Goal: Information Seeking & Learning: Compare options

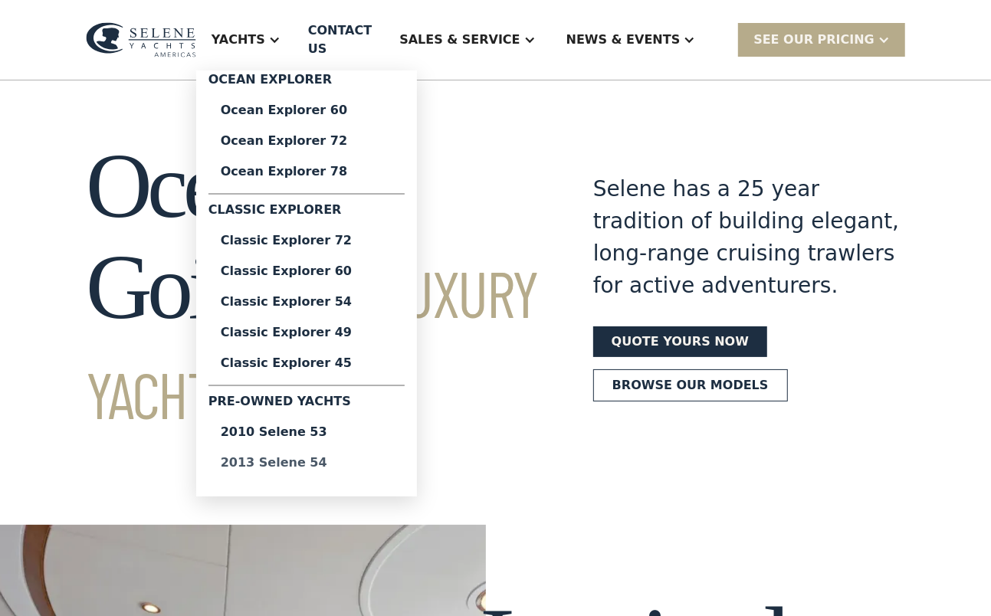
click at [322, 457] on div "2013 Selene 54" at bounding box center [307, 463] width 172 height 12
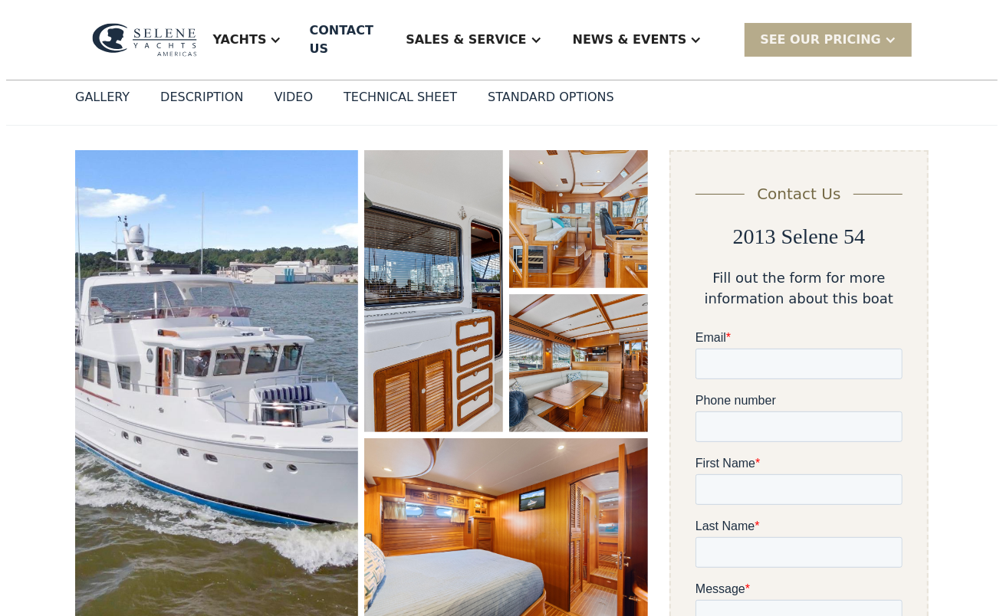
scroll to position [153, 0]
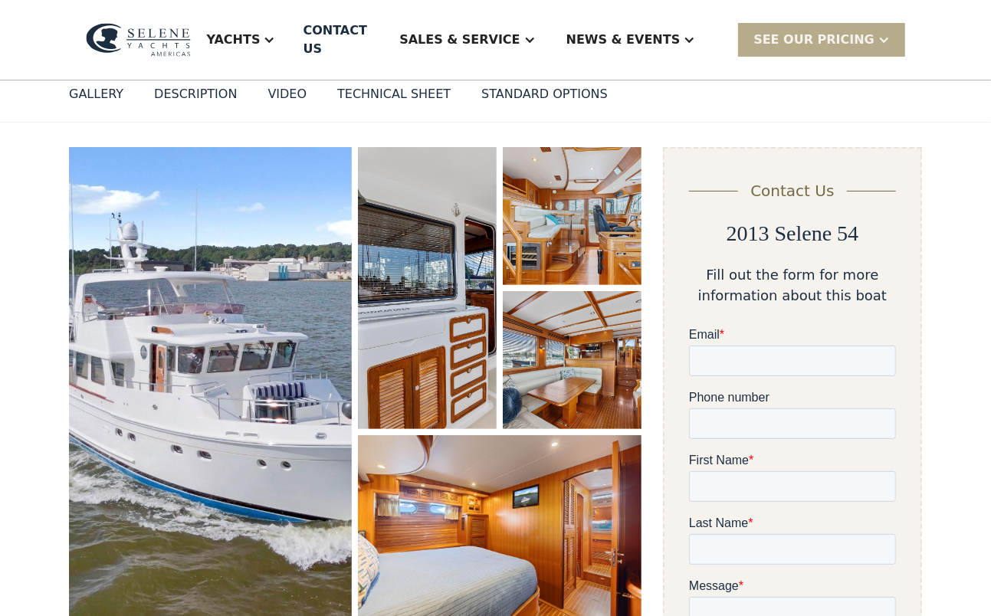
click at [261, 351] on img "open lightbox" at bounding box center [210, 385] width 283 height 477
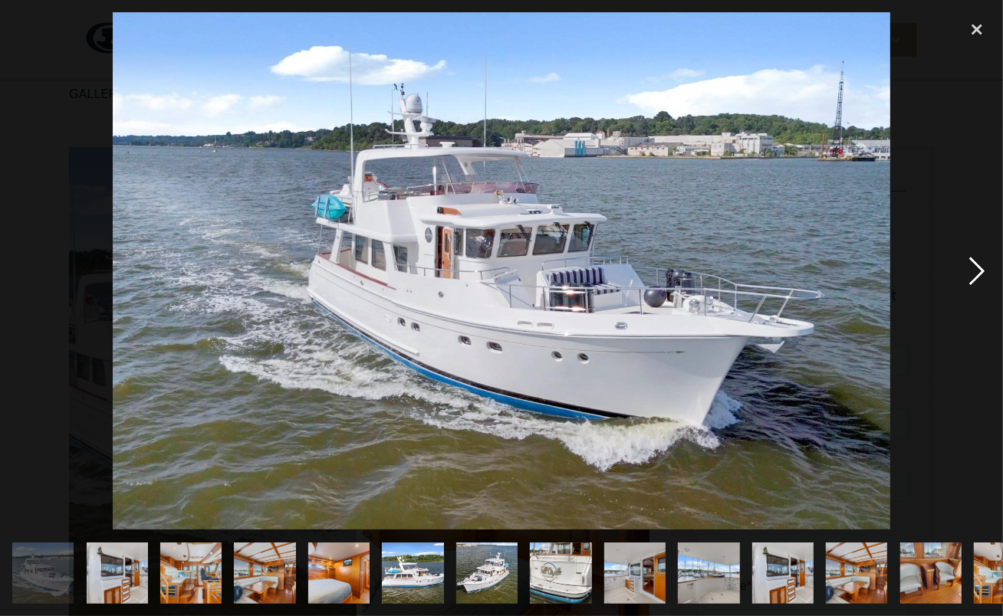
click at [971, 271] on div "next image" at bounding box center [977, 271] width 52 height 518
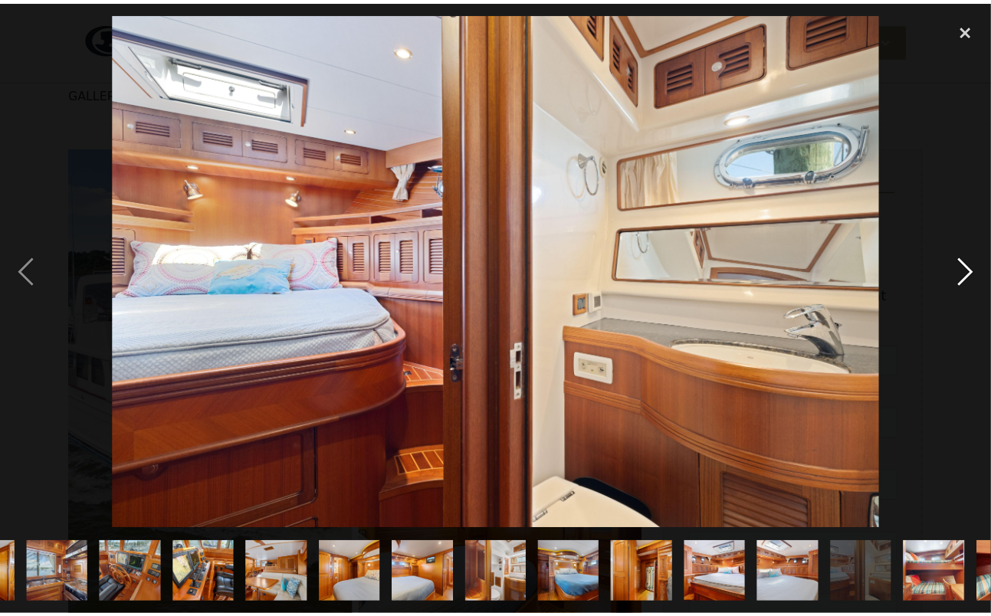
scroll to position [0, 1153]
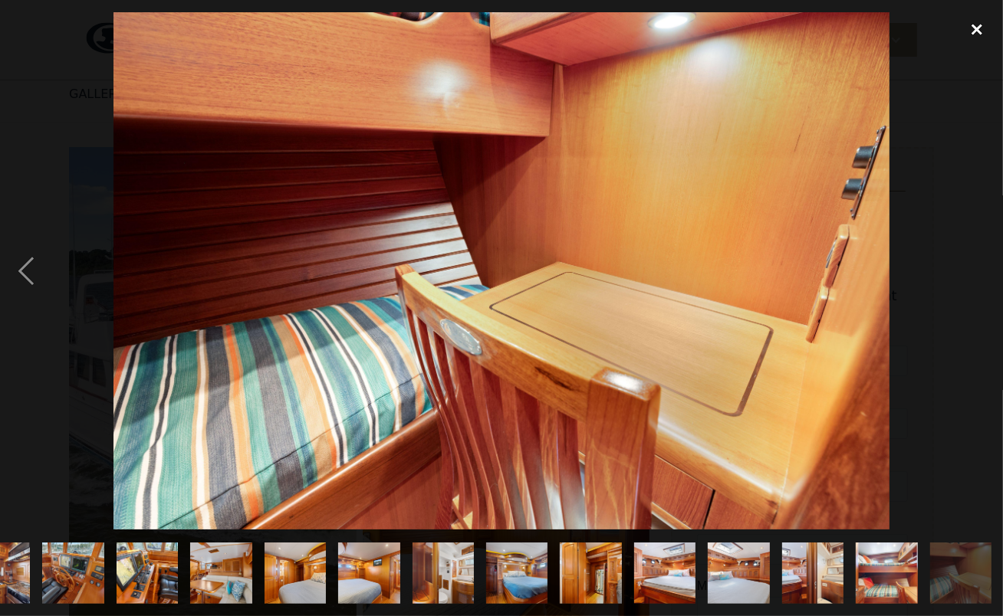
click at [974, 25] on div "close lightbox" at bounding box center [977, 29] width 52 height 34
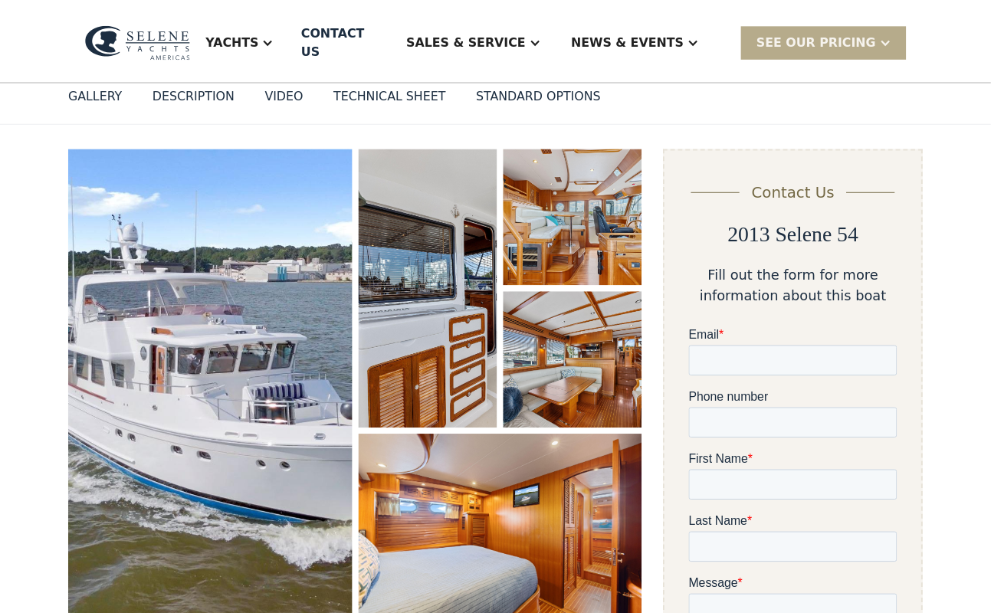
scroll to position [0, 0]
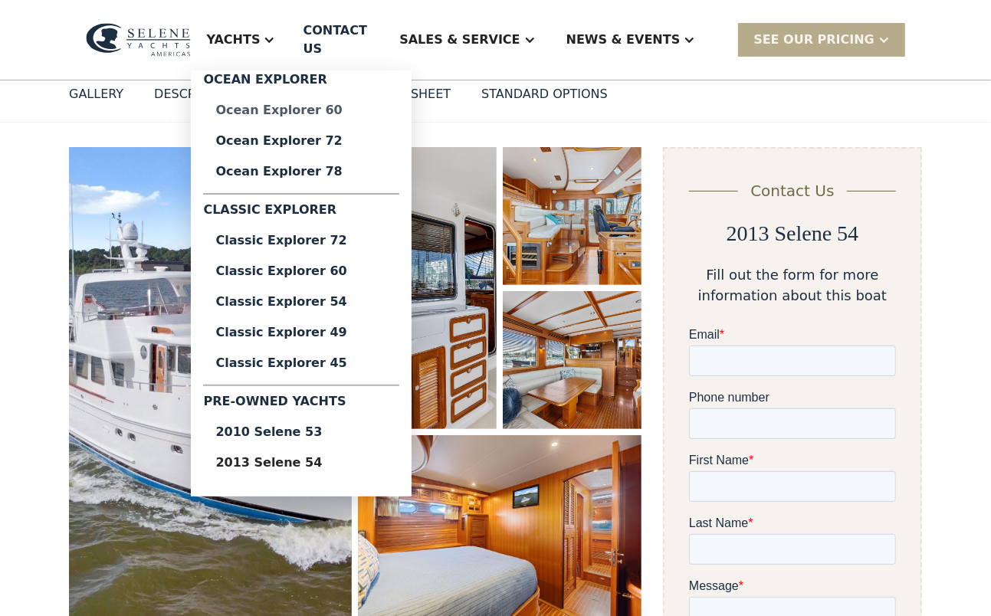
click at [327, 104] on div "Ocean Explorer 60" at bounding box center [301, 110] width 172 height 12
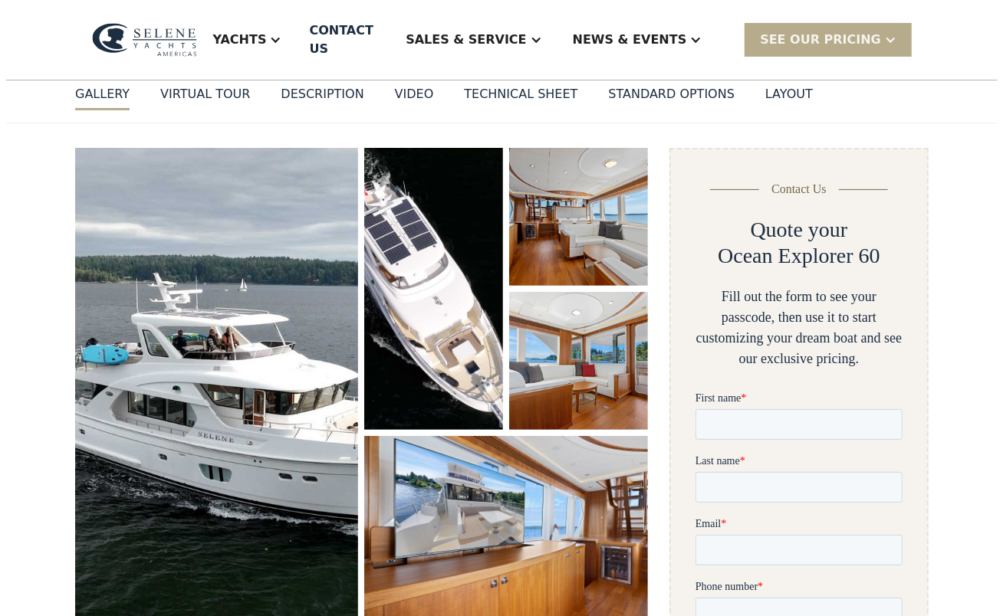
scroll to position [230, 0]
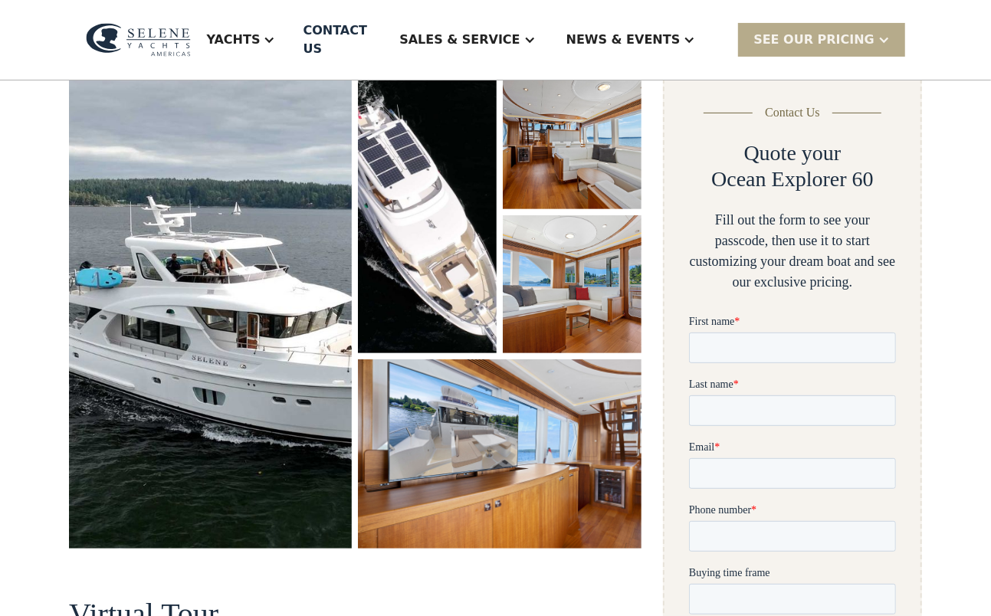
click at [251, 222] on img "open lightbox" at bounding box center [210, 309] width 283 height 477
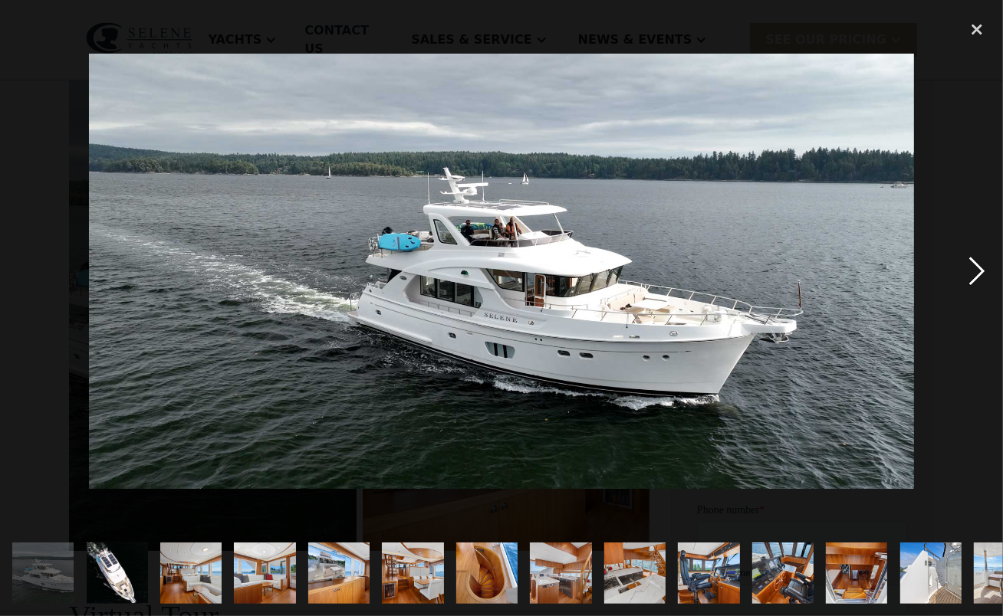
click at [974, 271] on div "next image" at bounding box center [977, 271] width 52 height 518
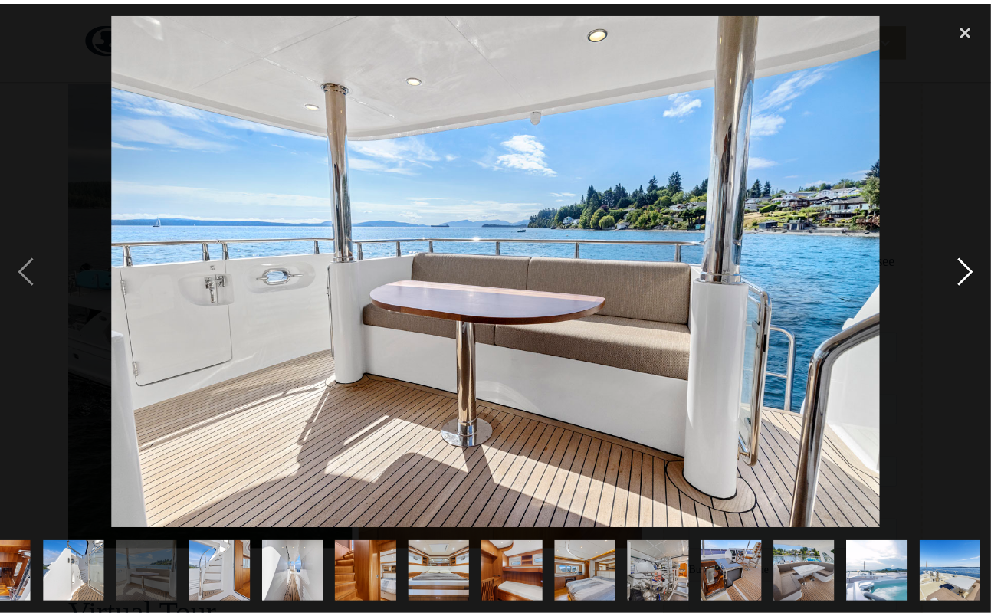
scroll to position [0, 857]
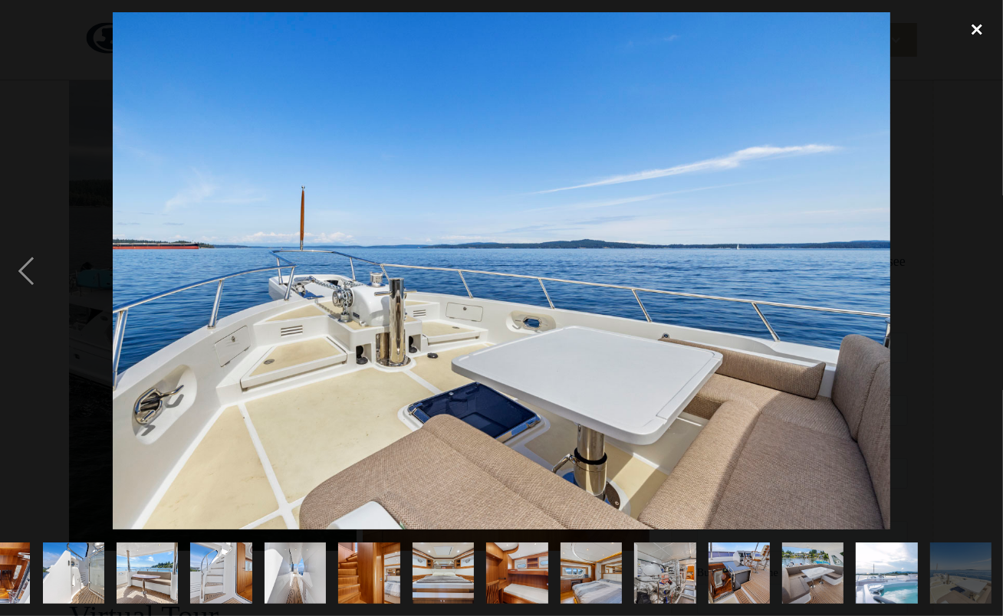
click at [976, 25] on div "close lightbox" at bounding box center [977, 29] width 52 height 34
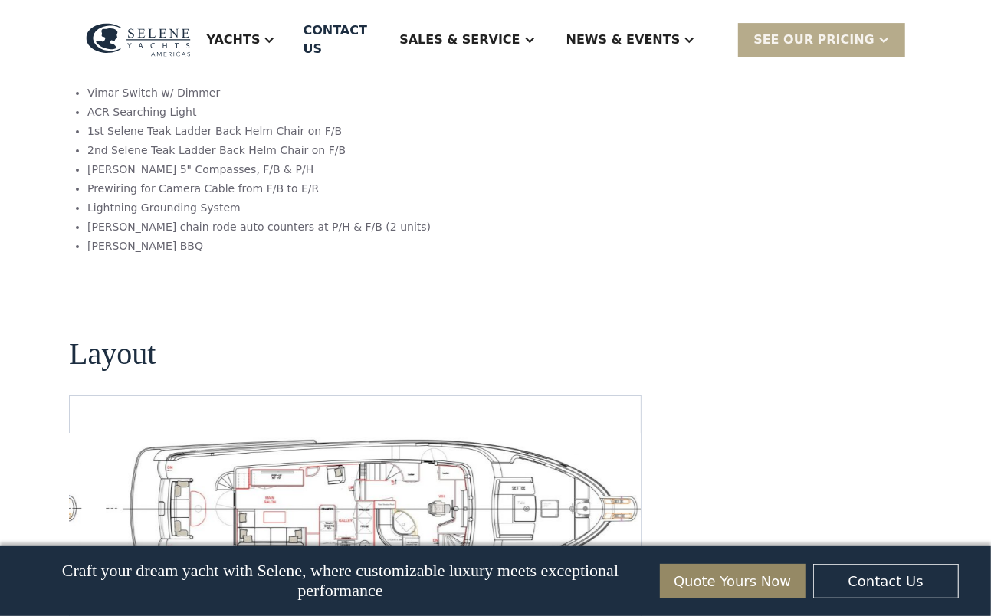
scroll to position [3220, 0]
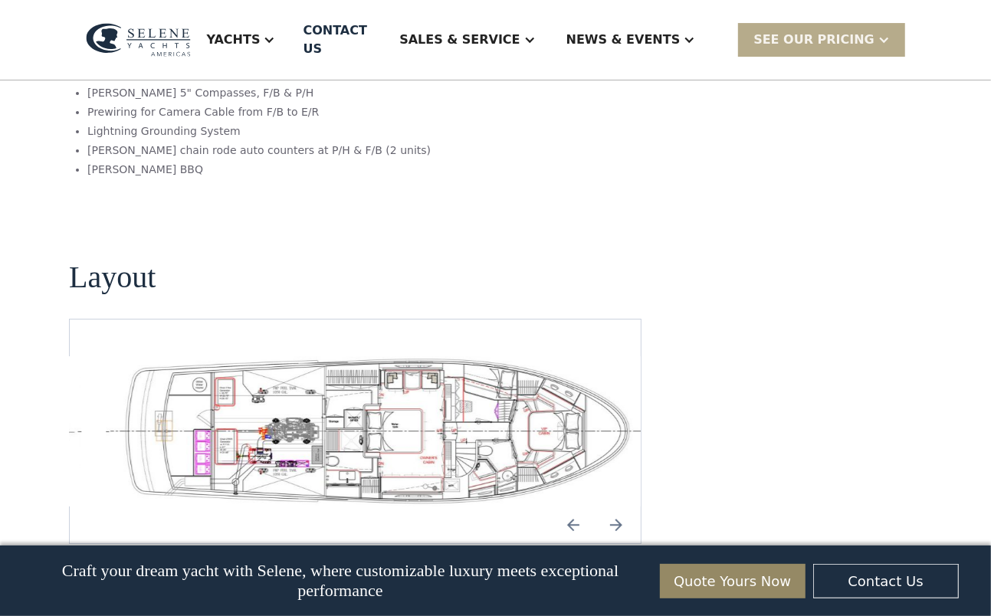
click at [578, 507] on img "Previous slide" at bounding box center [573, 525] width 37 height 37
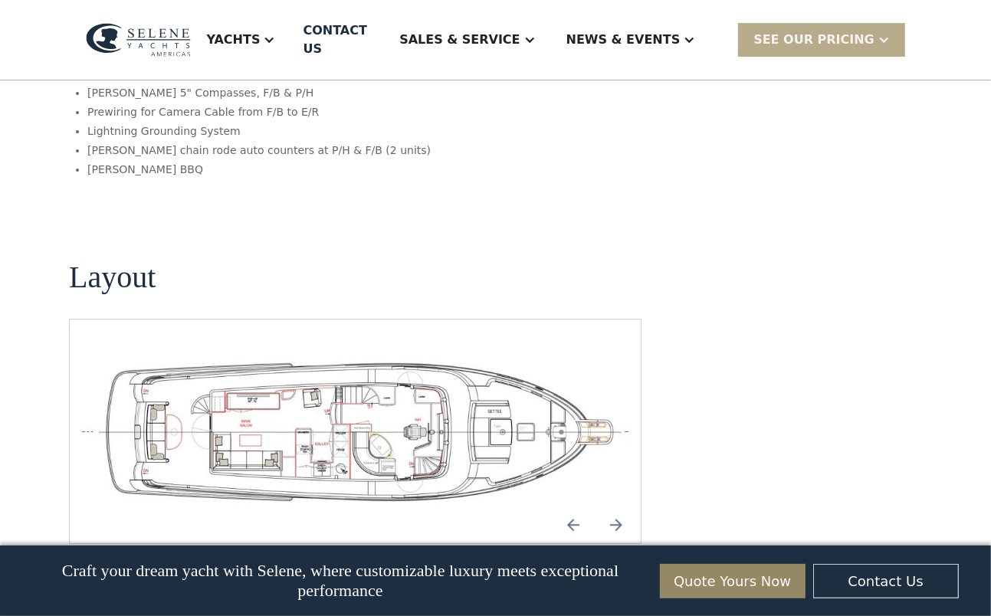
click at [617, 507] on img "Next slide" at bounding box center [616, 525] width 37 height 37
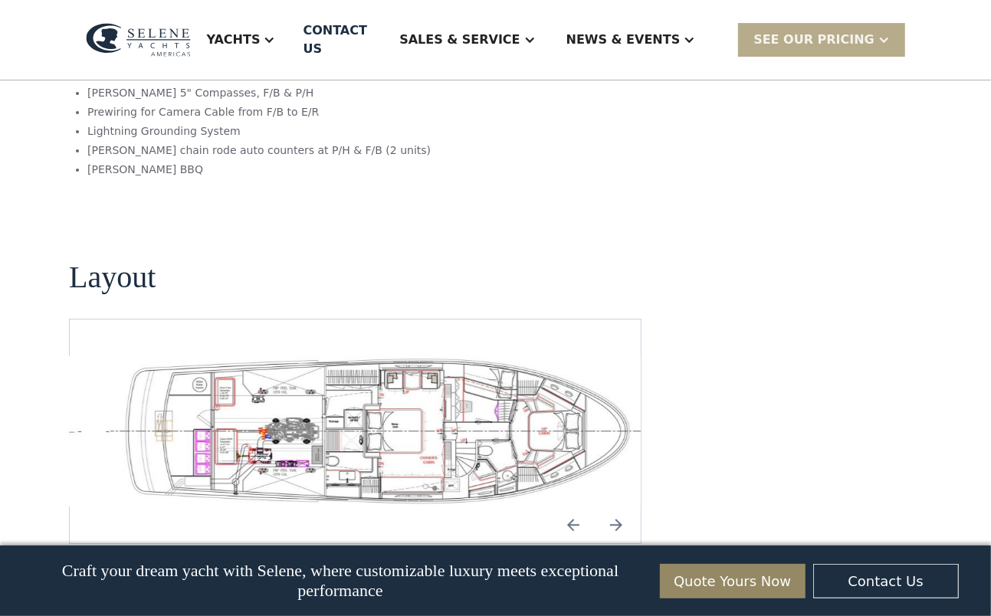
click at [617, 507] on img "Next slide" at bounding box center [616, 525] width 37 height 37
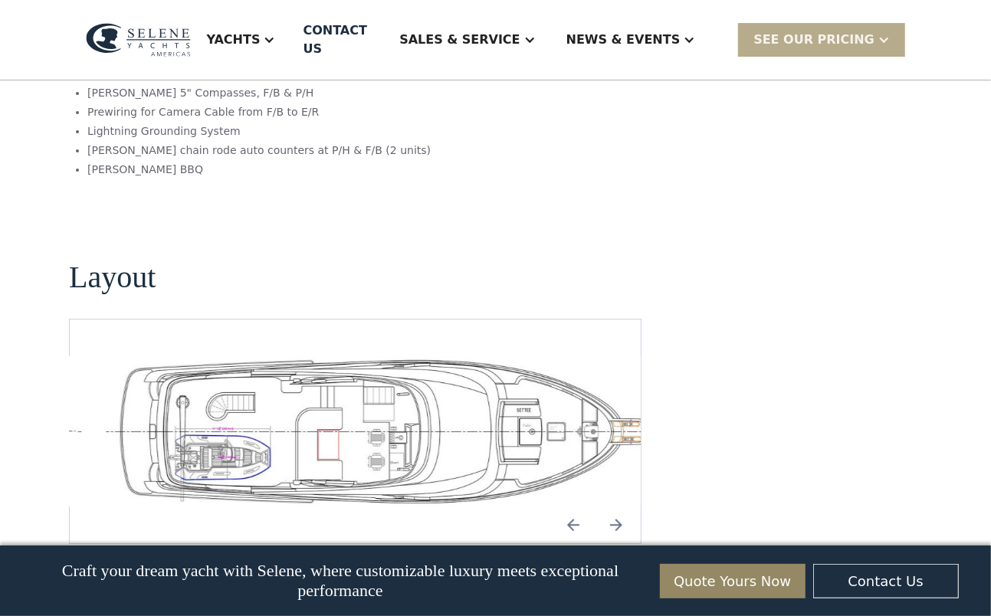
click at [617, 507] on img "Next slide" at bounding box center [616, 525] width 37 height 37
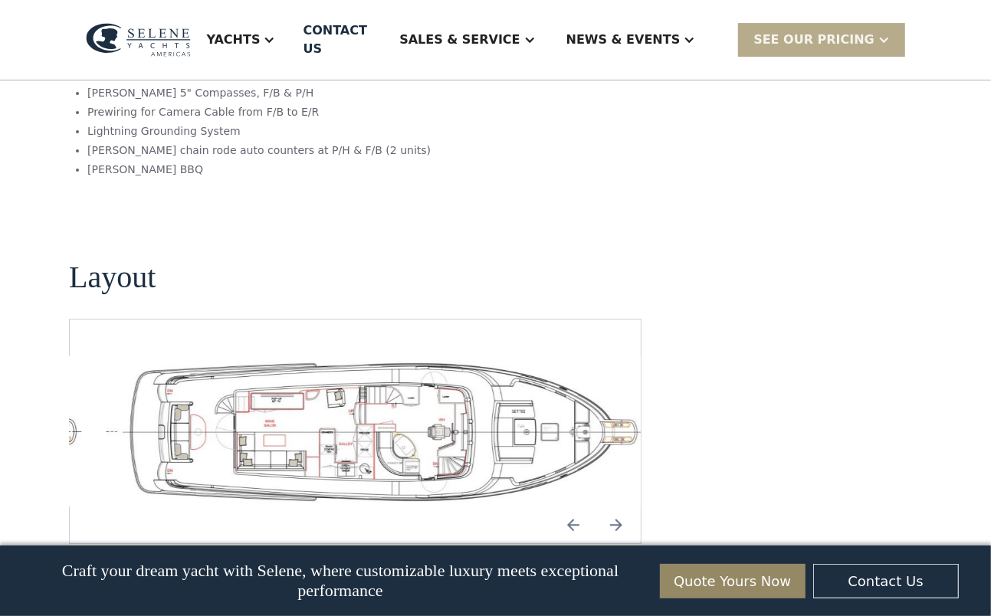
click at [580, 507] on img "Previous slide" at bounding box center [573, 525] width 37 height 37
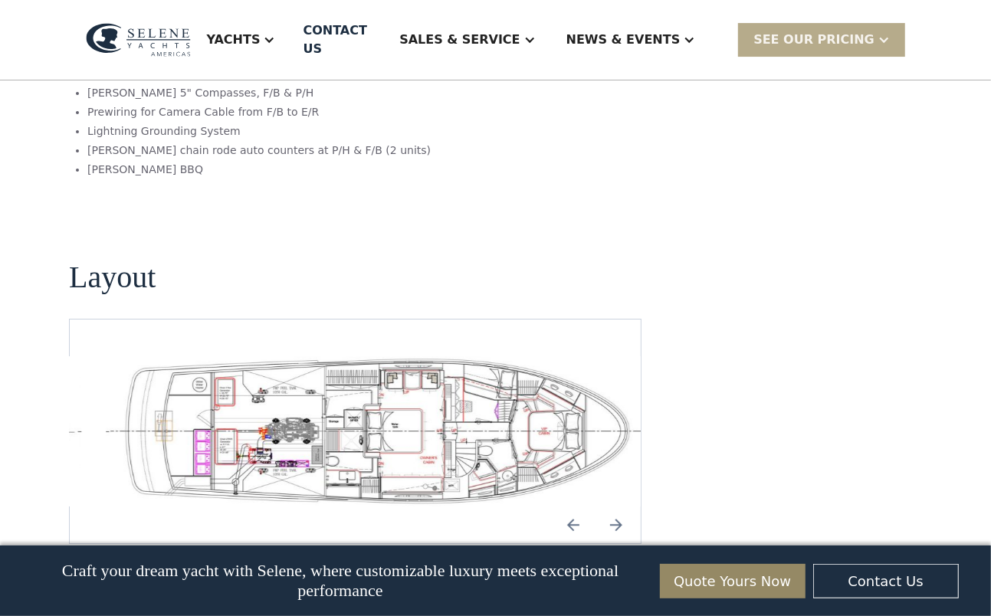
click at [580, 507] on img "Previous slide" at bounding box center [573, 525] width 37 height 37
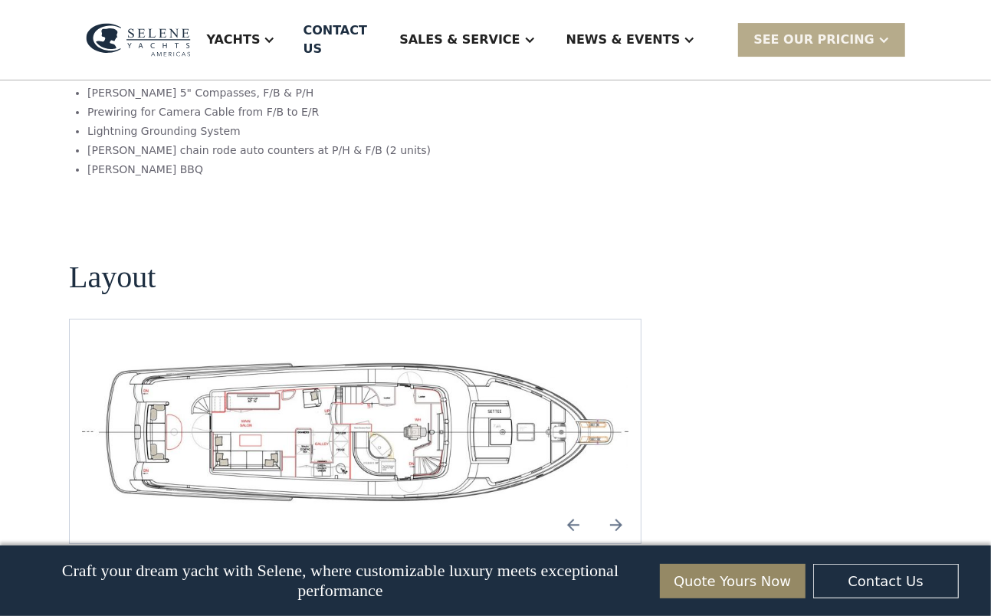
click at [580, 507] on img "Previous slide" at bounding box center [573, 525] width 37 height 37
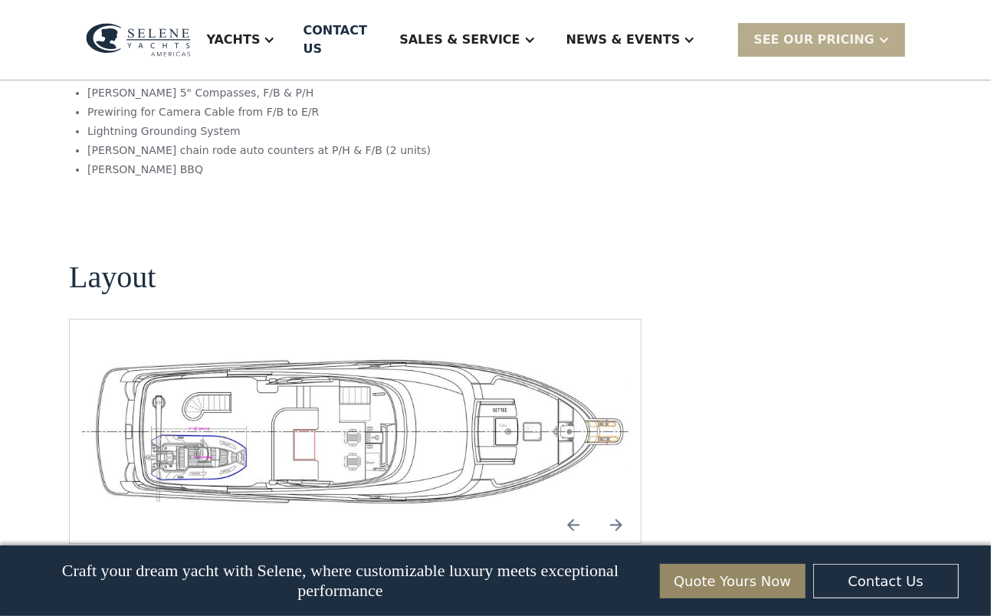
click at [580, 507] on img "Previous slide" at bounding box center [573, 525] width 37 height 37
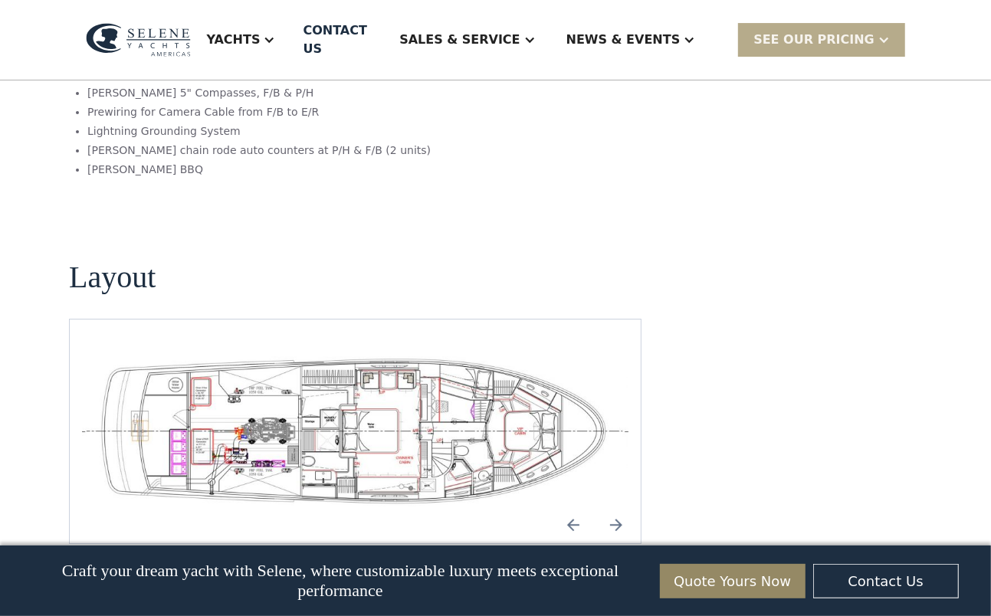
click at [580, 507] on img "Previous slide" at bounding box center [573, 525] width 37 height 37
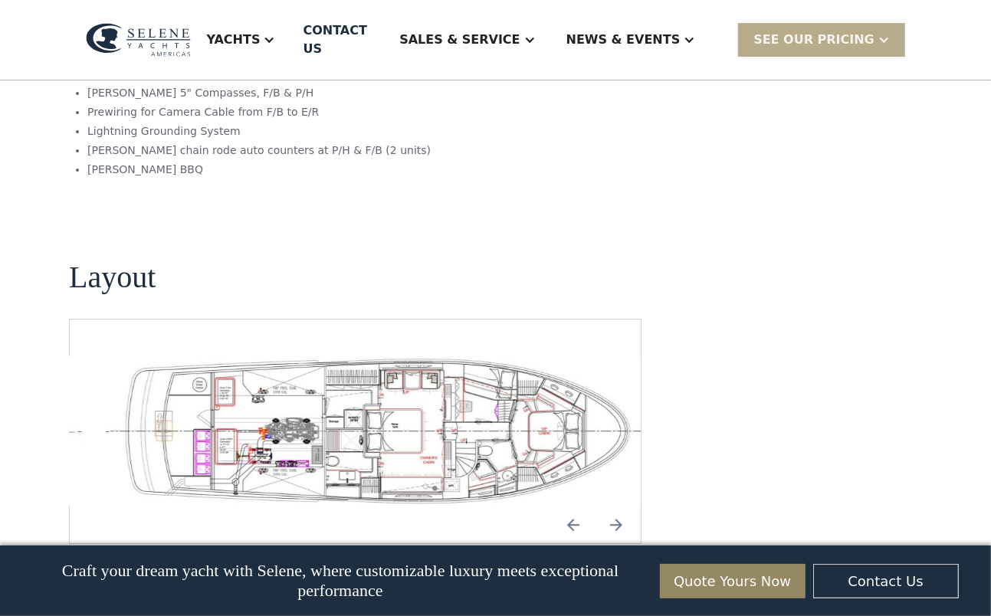
click at [580, 507] on img "Previous slide" at bounding box center [573, 525] width 37 height 37
click at [611, 507] on img "Next slide" at bounding box center [616, 525] width 37 height 37
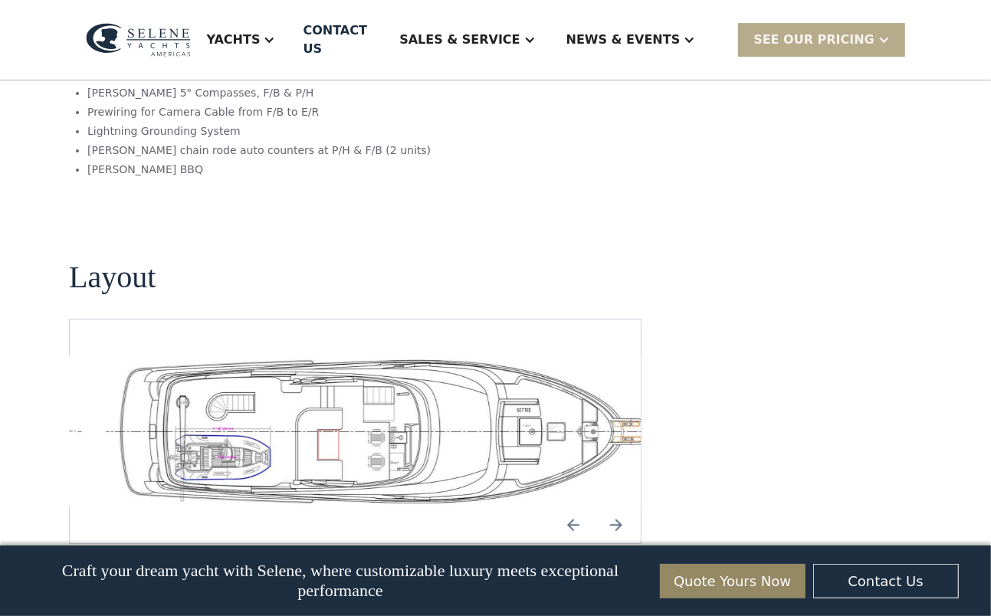
click at [611, 507] on img "Next slide" at bounding box center [616, 525] width 37 height 37
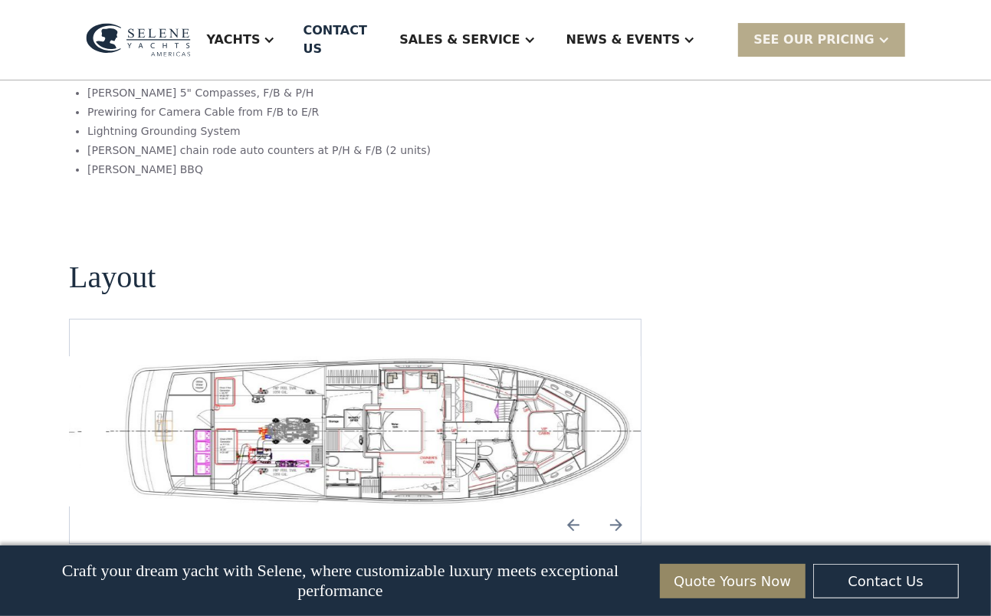
click at [615, 507] on img "Next slide" at bounding box center [616, 525] width 37 height 37
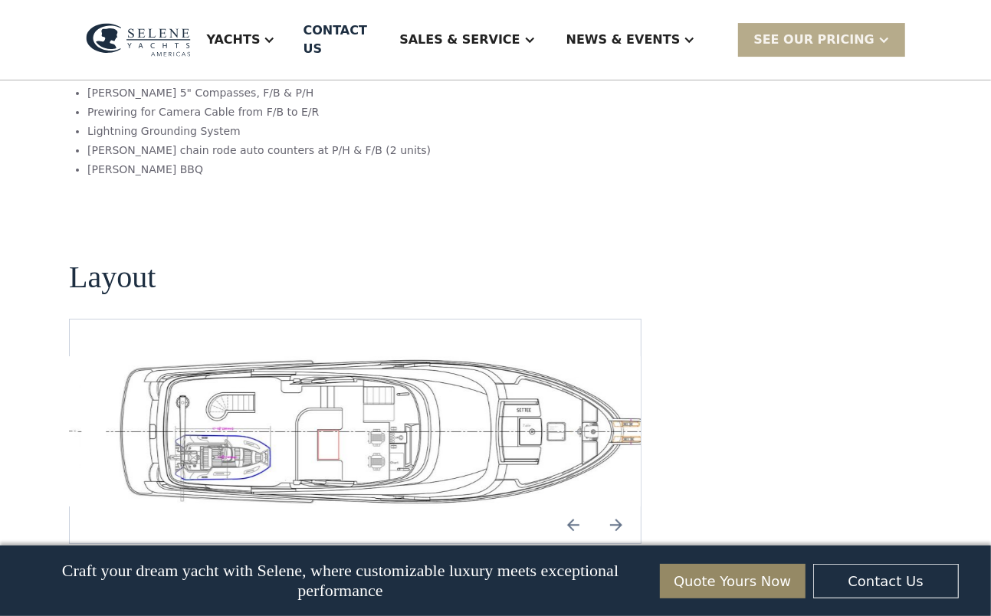
click at [615, 507] on img "Next slide" at bounding box center [616, 525] width 37 height 37
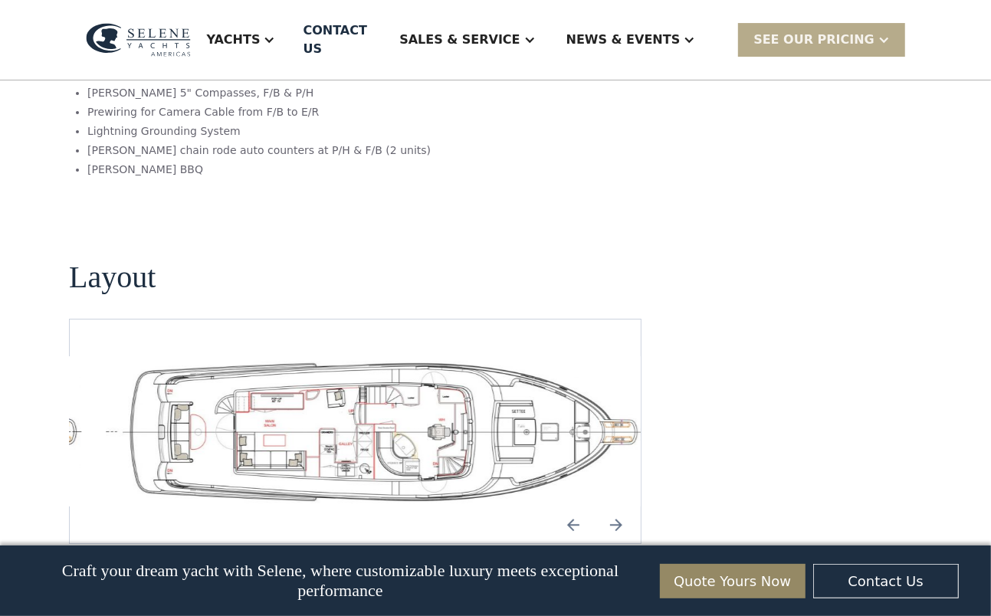
click at [615, 507] on img "Next slide" at bounding box center [616, 525] width 37 height 37
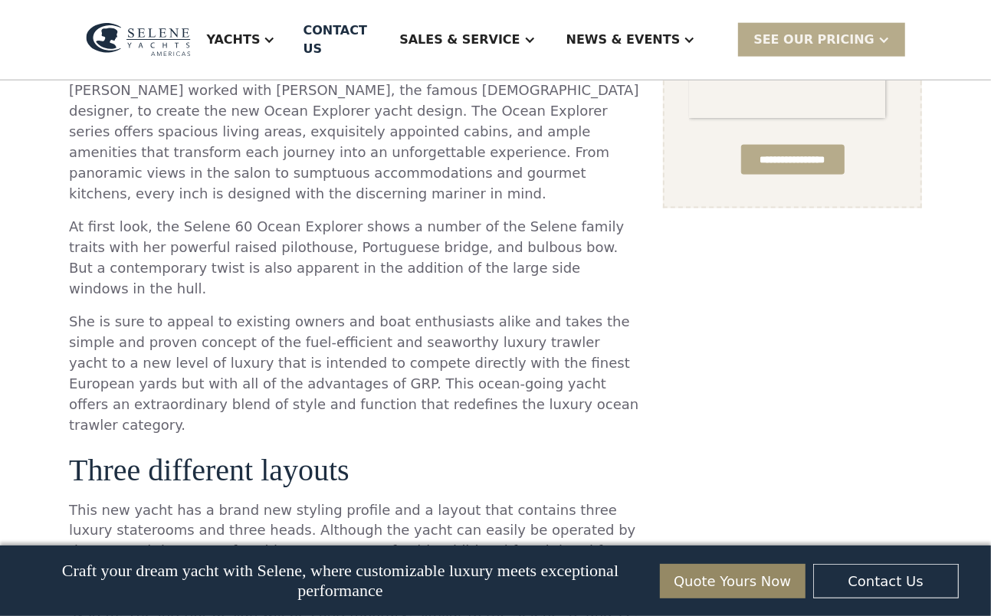
scroll to position [767, 0]
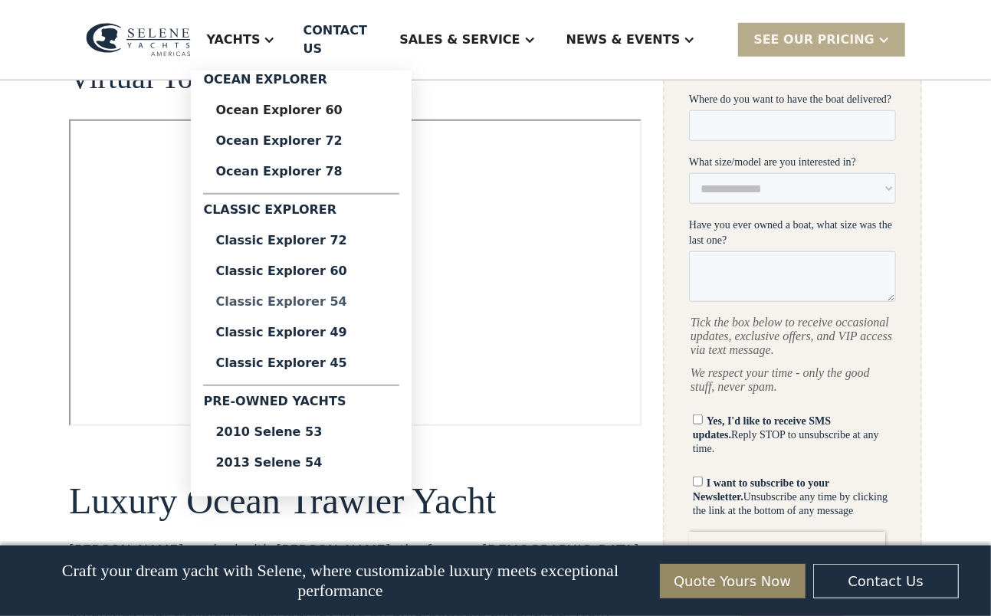
click at [347, 296] on div "Classic Explorer 54" at bounding box center [301, 302] width 172 height 12
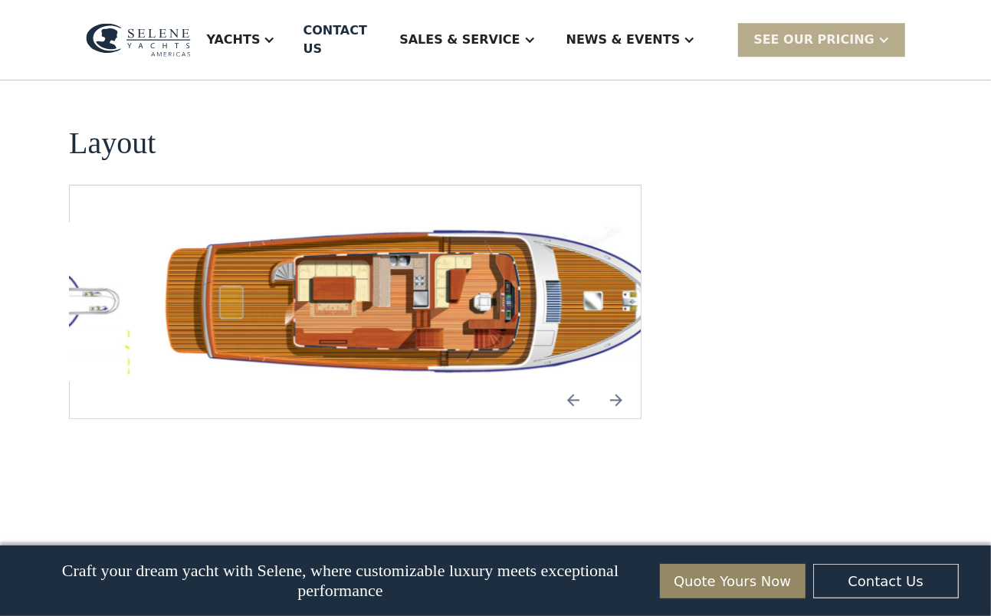
scroll to position [2683, 0]
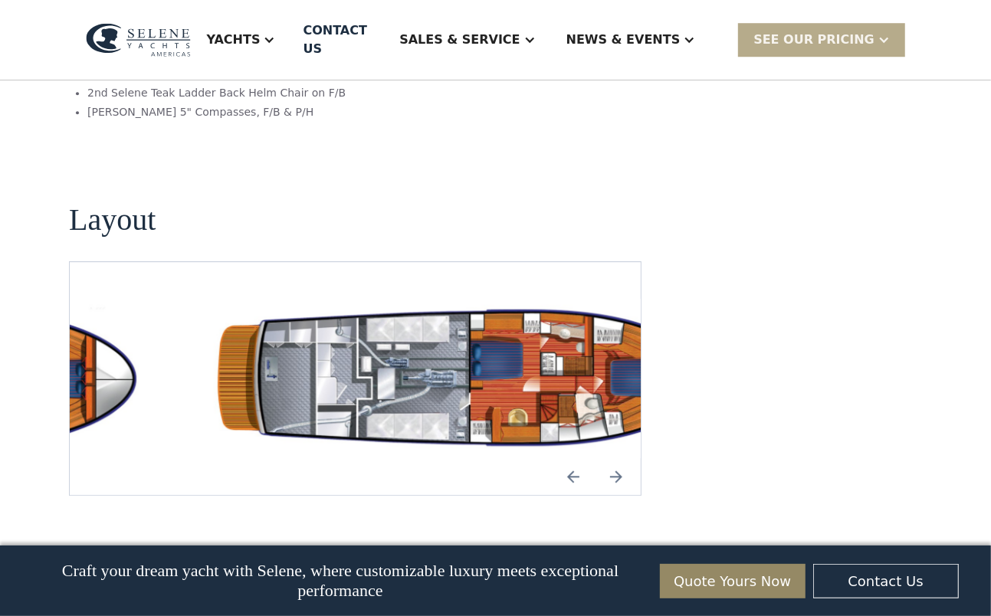
click at [619, 458] on img "Next slide" at bounding box center [616, 476] width 37 height 37
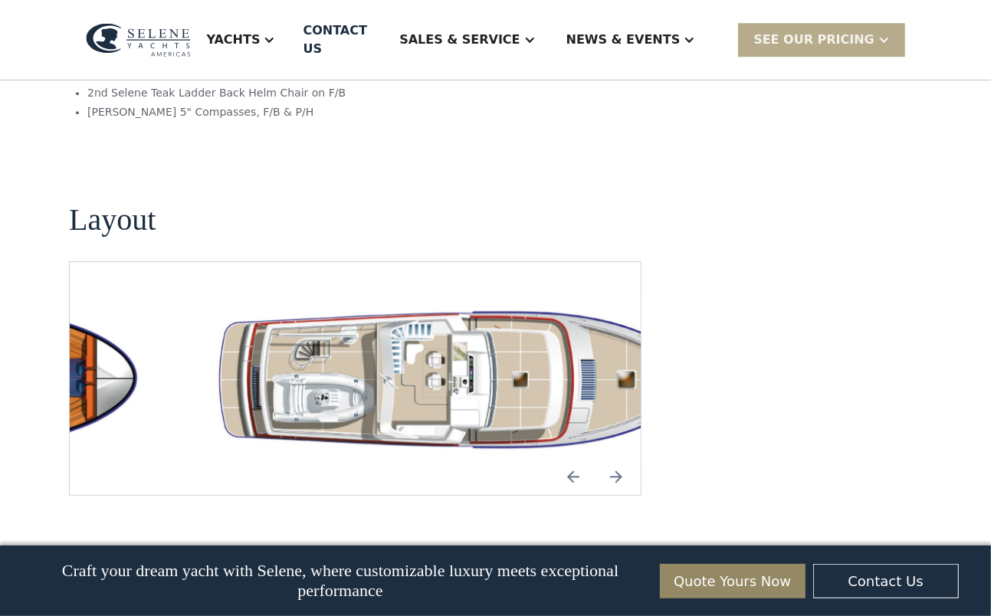
click at [619, 458] on img "Next slide" at bounding box center [616, 476] width 37 height 37
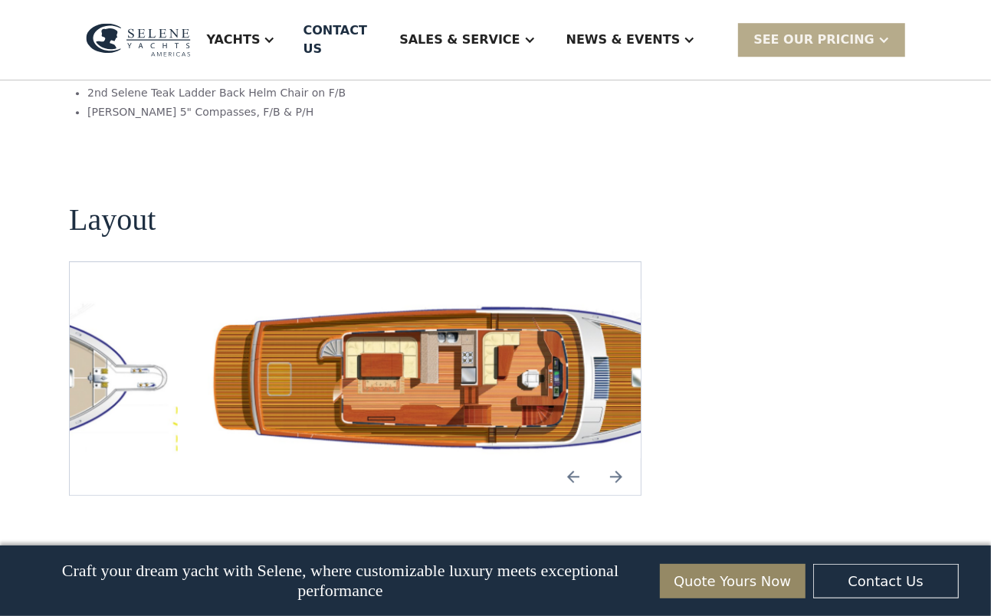
click at [573, 458] on img "Previous slide" at bounding box center [573, 476] width 37 height 37
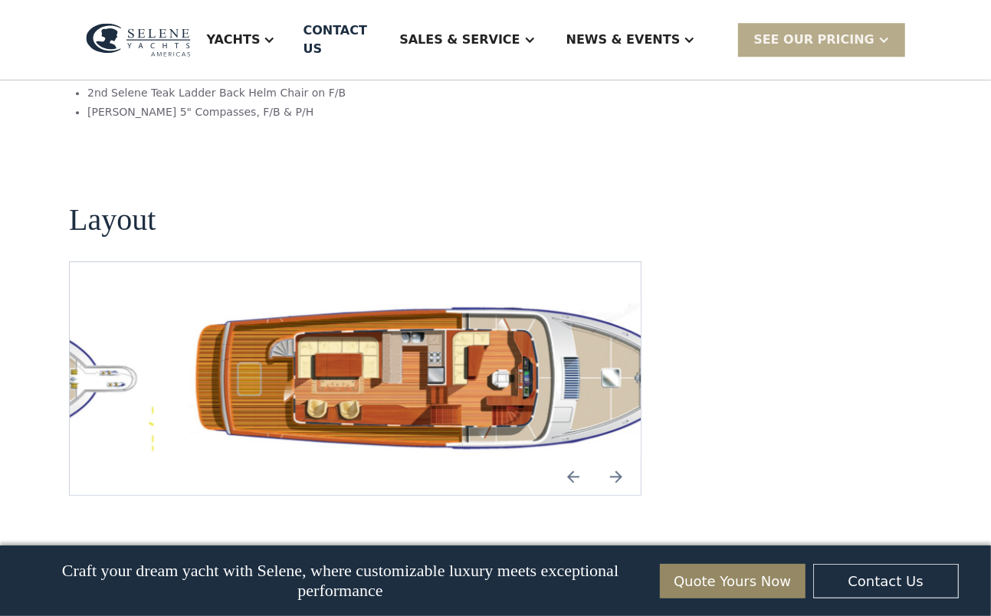
click at [573, 458] on img "Previous slide" at bounding box center [573, 476] width 37 height 37
click at [613, 458] on img "Next slide" at bounding box center [616, 476] width 37 height 37
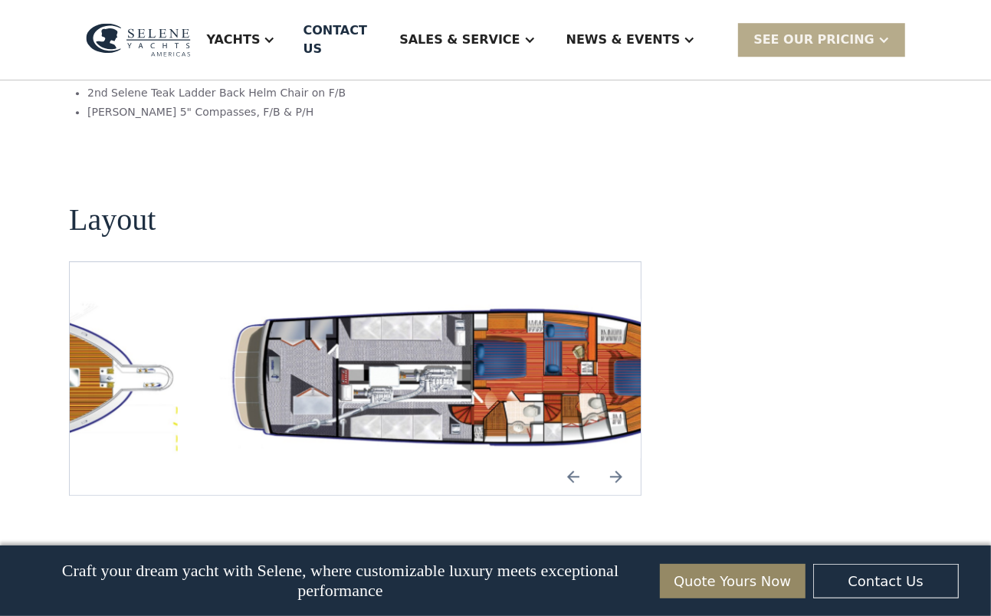
click at [574, 458] on img "Previous slide" at bounding box center [573, 476] width 37 height 37
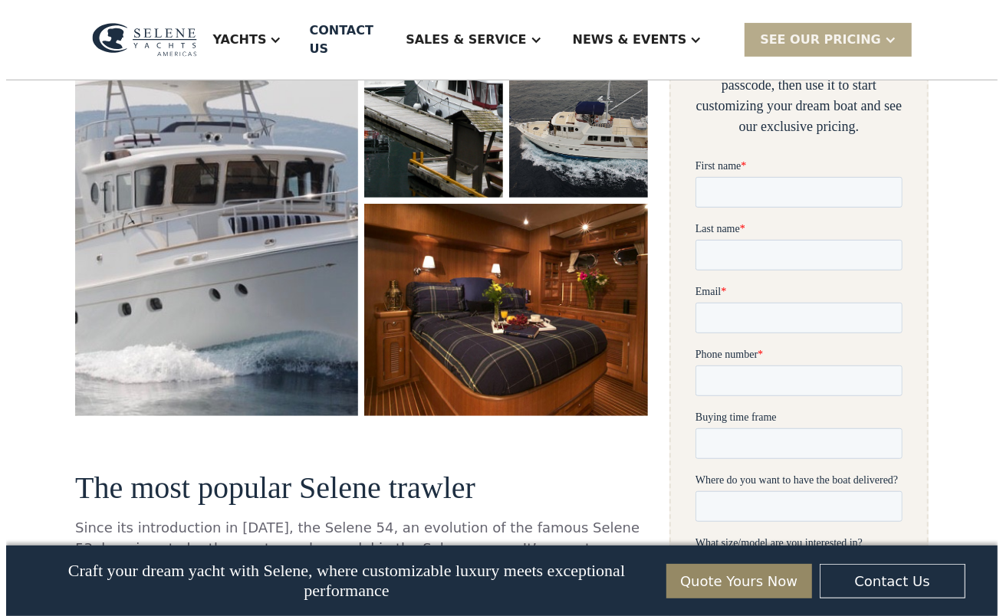
scroll to position [383, 0]
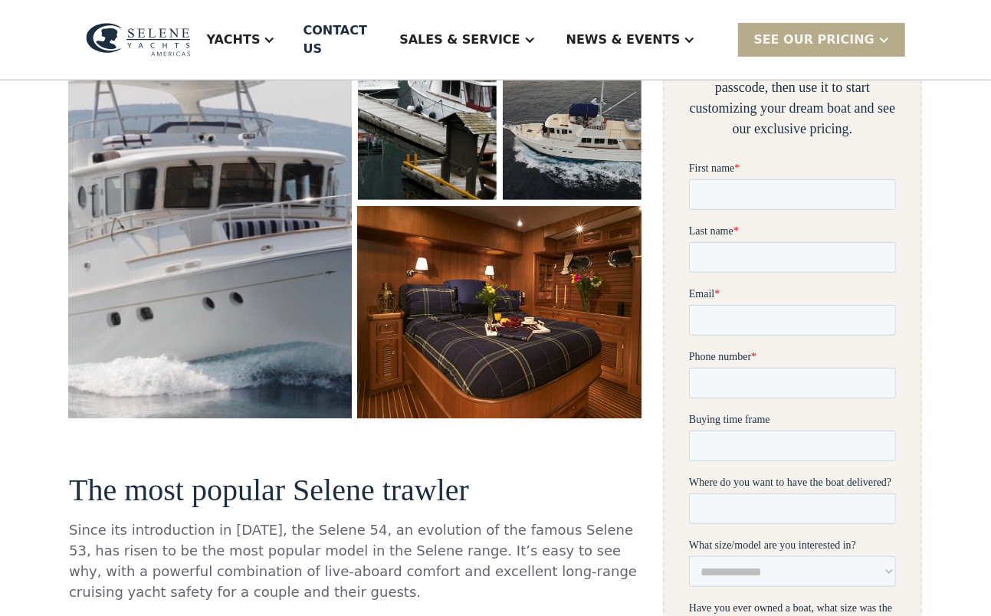
click at [248, 209] on img "open lightbox" at bounding box center [210, 168] width 298 height 527
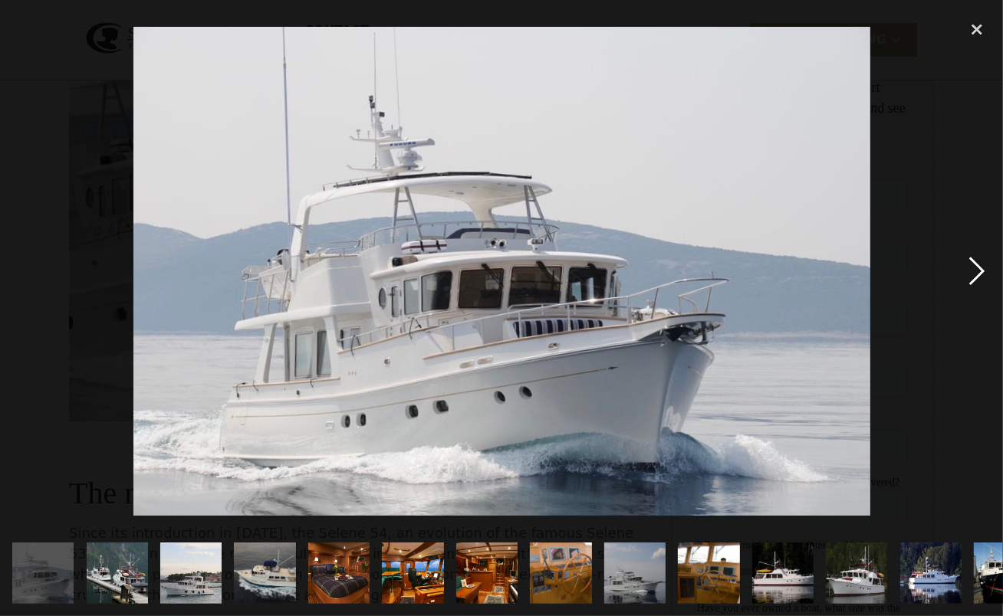
click at [967, 268] on div "next image" at bounding box center [977, 271] width 52 height 518
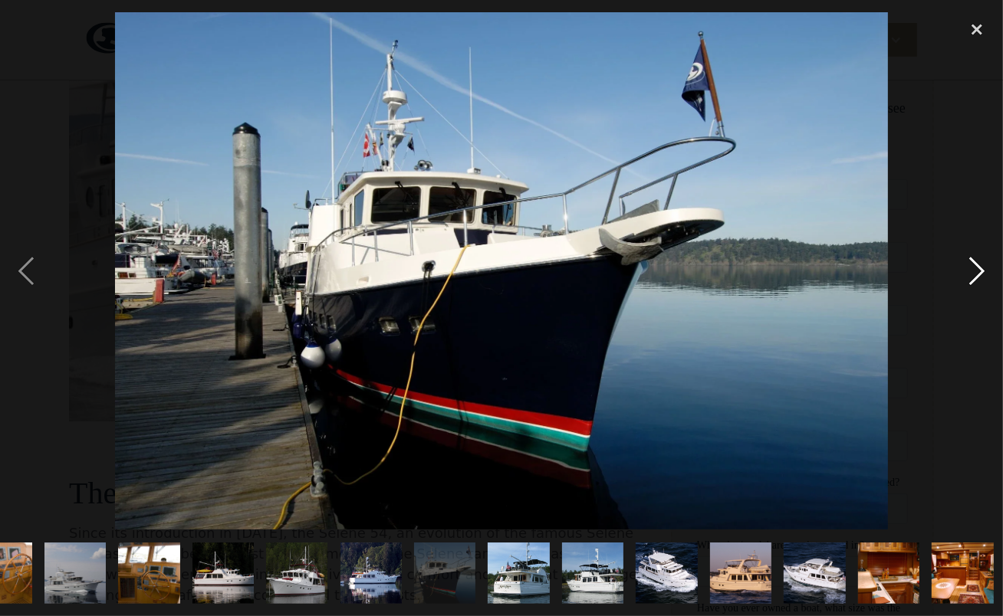
scroll to position [0, 561]
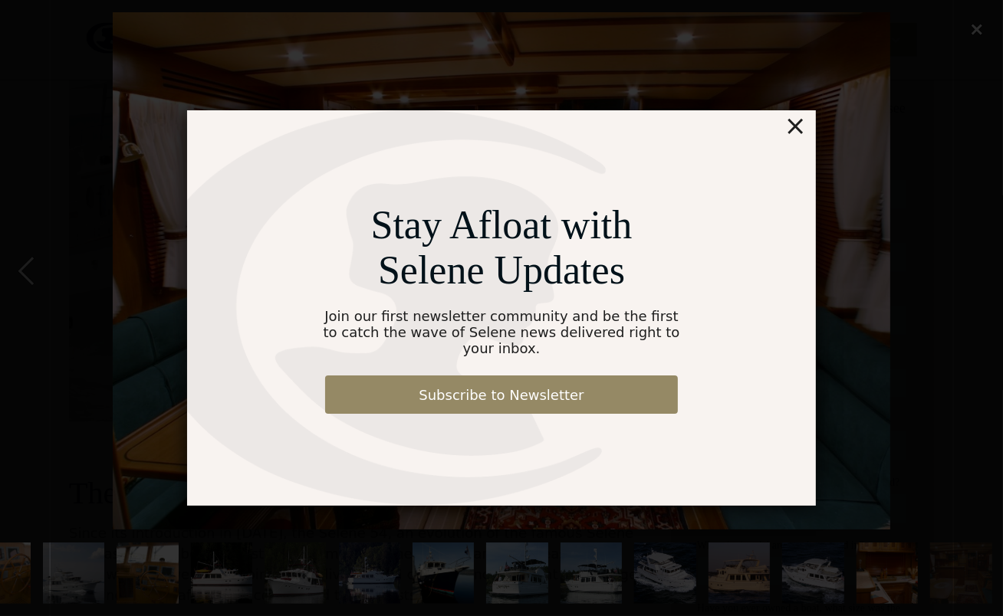
click at [798, 133] on div "×" at bounding box center [795, 125] width 22 height 31
